Goal: Navigation & Orientation: Understand site structure

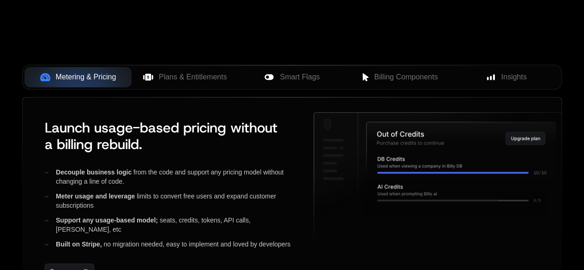
scroll to position [369, 0]
click at [211, 78] on span "Plans & Entitlements" at bounding box center [193, 76] width 68 height 11
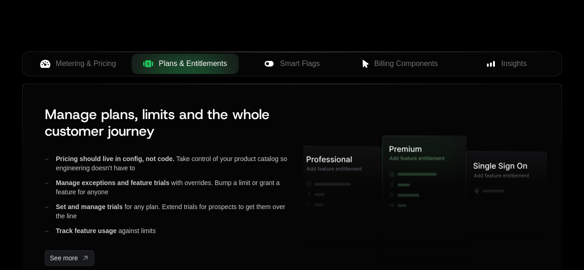
scroll to position [416, 0]
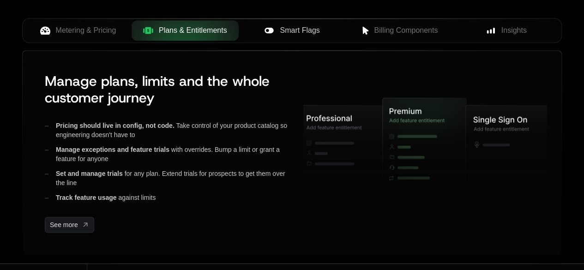
click at [295, 32] on span "Smart Flags" at bounding box center [300, 30] width 40 height 11
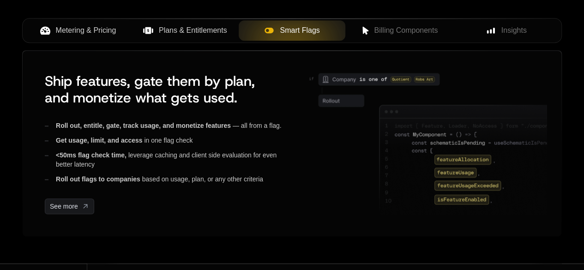
click at [90, 33] on span "Metering & Pricing" at bounding box center [86, 30] width 60 height 11
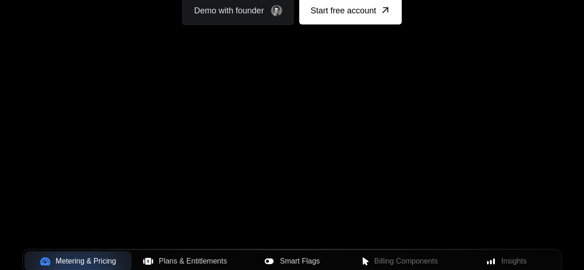
scroll to position [0, 0]
